Goal: Transaction & Acquisition: Download file/media

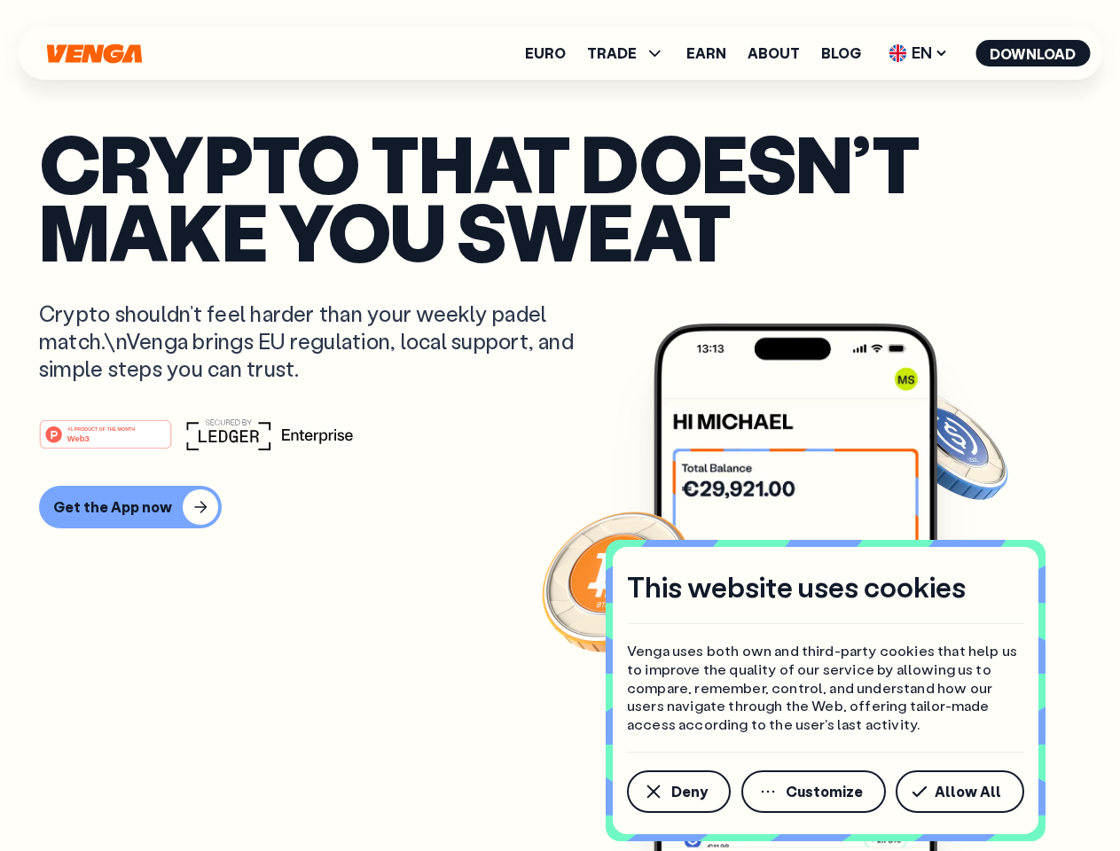
click at [559, 426] on div "#1 PRODUCT OF THE MONTH Web3" at bounding box center [560, 435] width 1042 height 32
click at [677, 792] on span "Deny" at bounding box center [689, 792] width 36 height 14
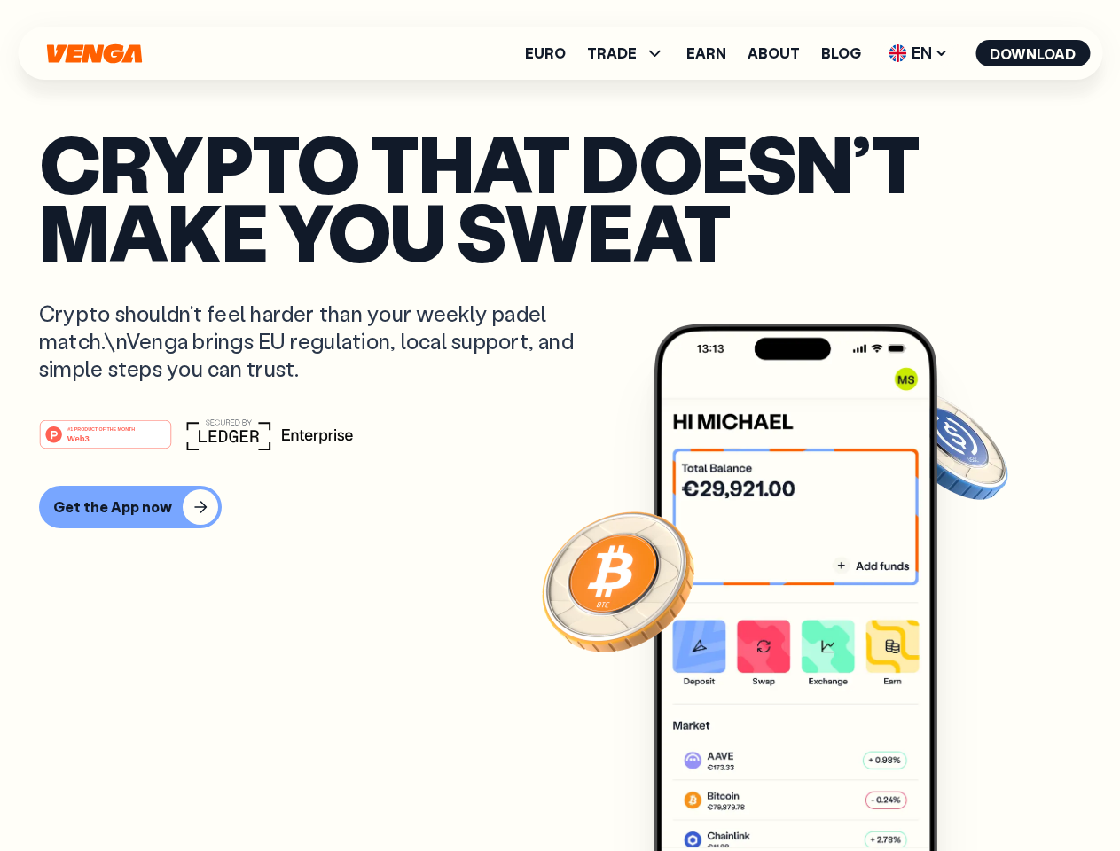
click at [815, 792] on img at bounding box center [795, 621] width 284 height 594
click at [963, 792] on article "Crypto that doesn’t make you sweat Crypto shouldn’t feel harder than your weekl…" at bounding box center [560, 461] width 1042 height 665
click at [631, 53] on span "TRADE" at bounding box center [612, 53] width 50 height 14
click at [919, 53] on span "EN" at bounding box center [918, 53] width 72 height 28
click at [1033, 53] on button "Download" at bounding box center [1032, 53] width 114 height 27
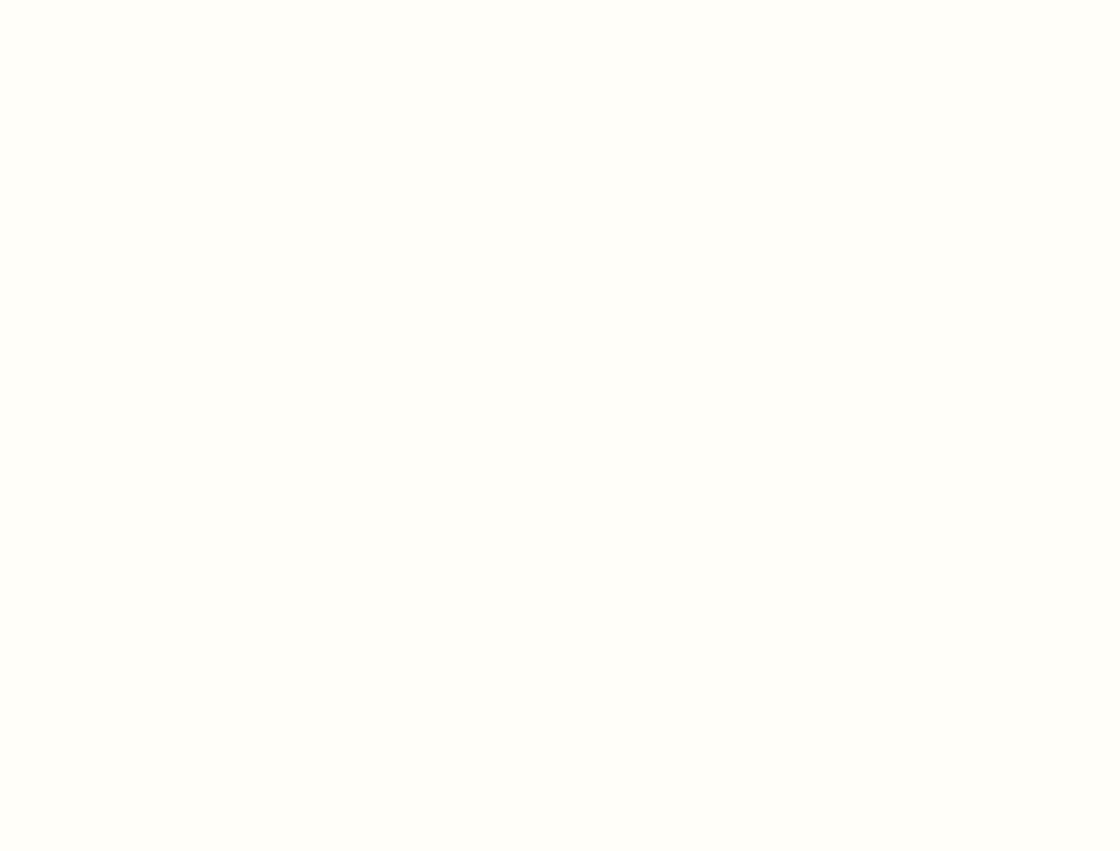
click at [559, 0] on html "This website uses cookies Venga uses both own and third-party cookies that help…" at bounding box center [560, 0] width 1120 height 0
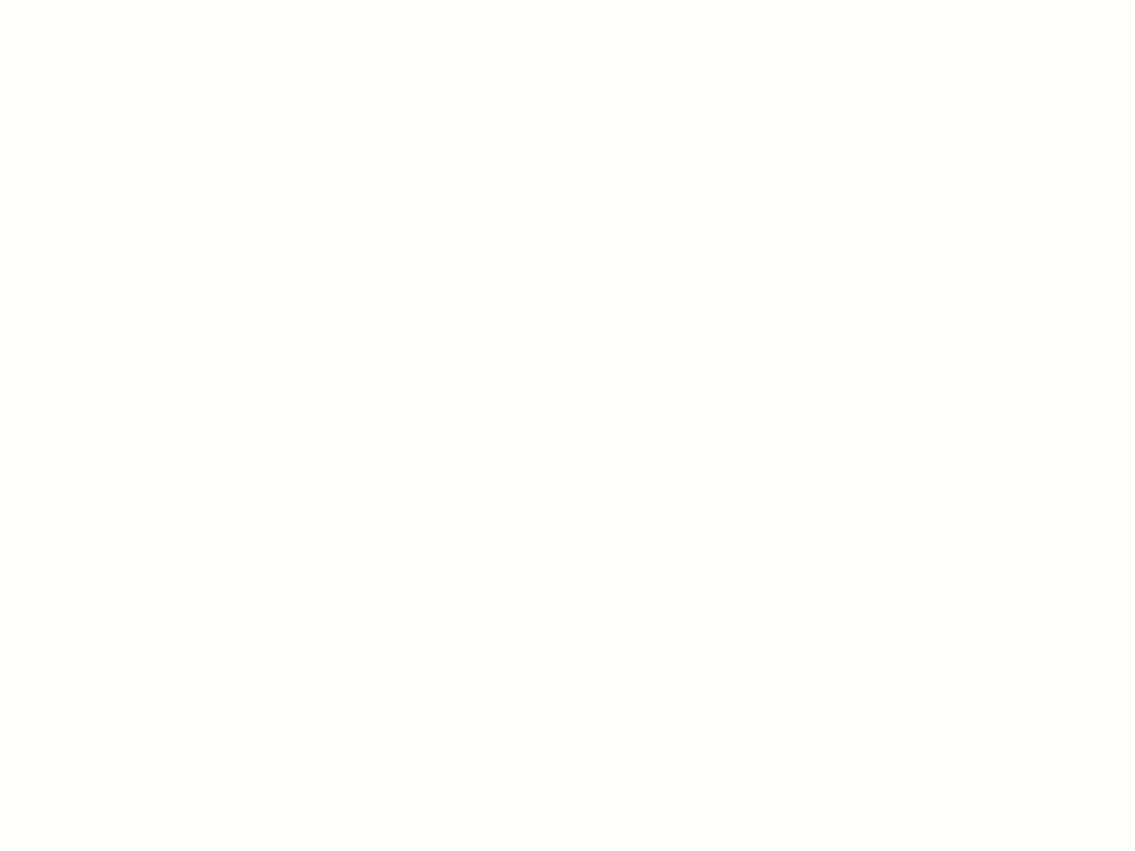
click at [128, 0] on html "This website uses cookies Venga uses both own and third-party cookies that help…" at bounding box center [567, 0] width 1135 height 0
click at [108, 0] on html "This website uses cookies Venga uses both own and third-party cookies that help…" at bounding box center [567, 0] width 1135 height 0
